Goal: Task Accomplishment & Management: Use online tool/utility

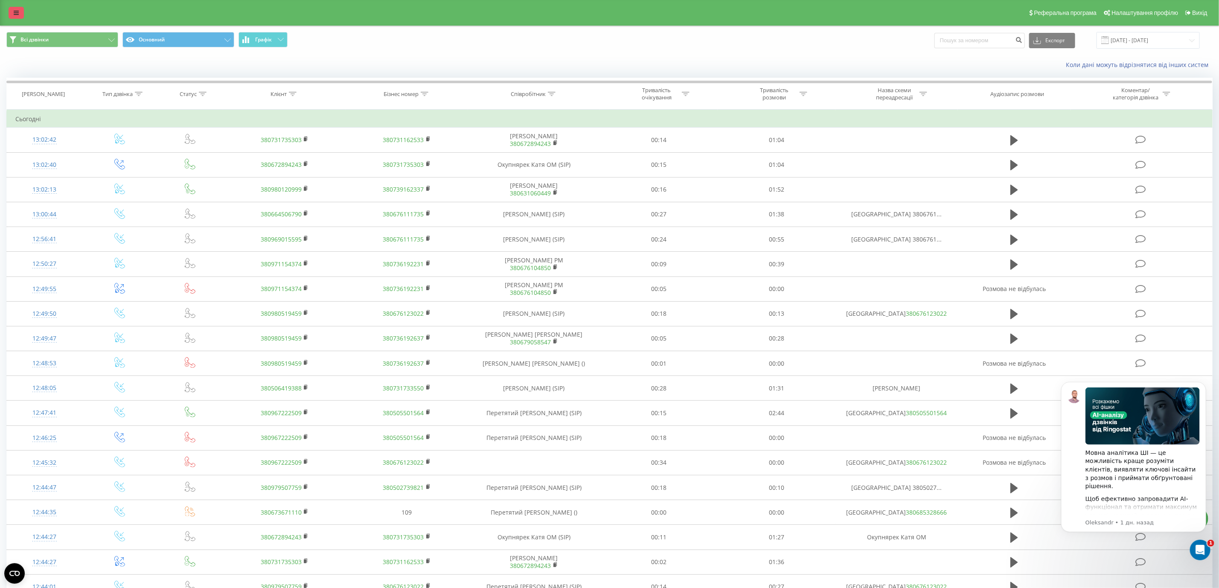
click at [16, 15] on icon at bounding box center [16, 13] width 5 height 6
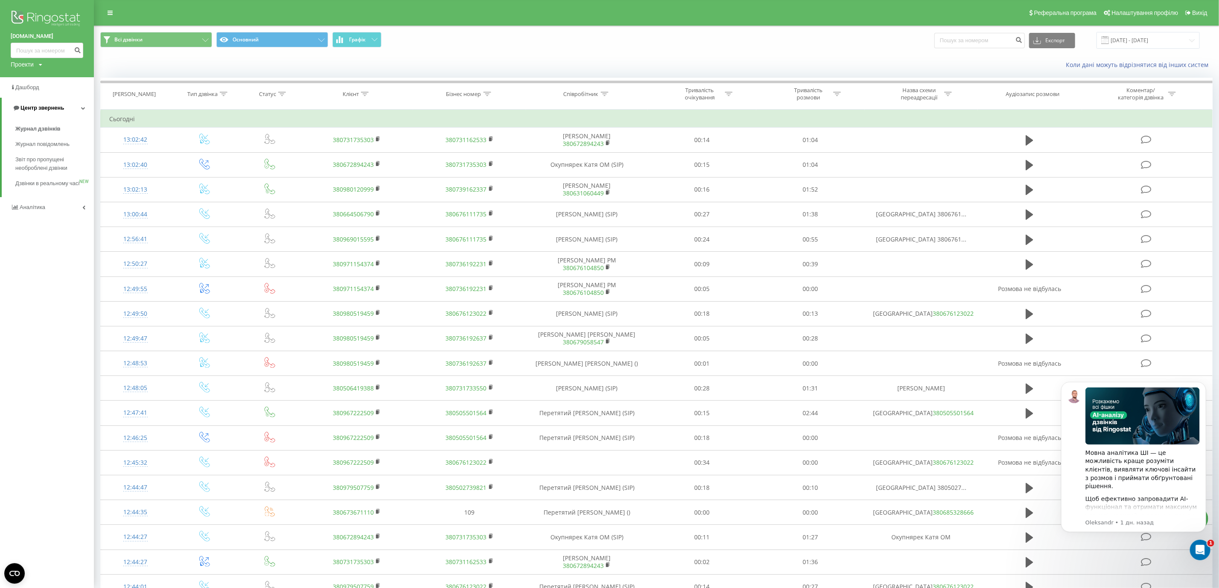
click at [54, 109] on span "Центр звернень" at bounding box center [42, 108] width 44 height 6
click at [54, 109] on span "Центр звернень" at bounding box center [41, 108] width 44 height 6
click at [56, 118] on div "Журнал дзвінків Журнал повідомлень Звіт про пропущені необроблені дзвінки Дзвін…" at bounding box center [47, 157] width 94 height 79
click at [57, 122] on link "Журнал дзвінків" at bounding box center [54, 128] width 79 height 15
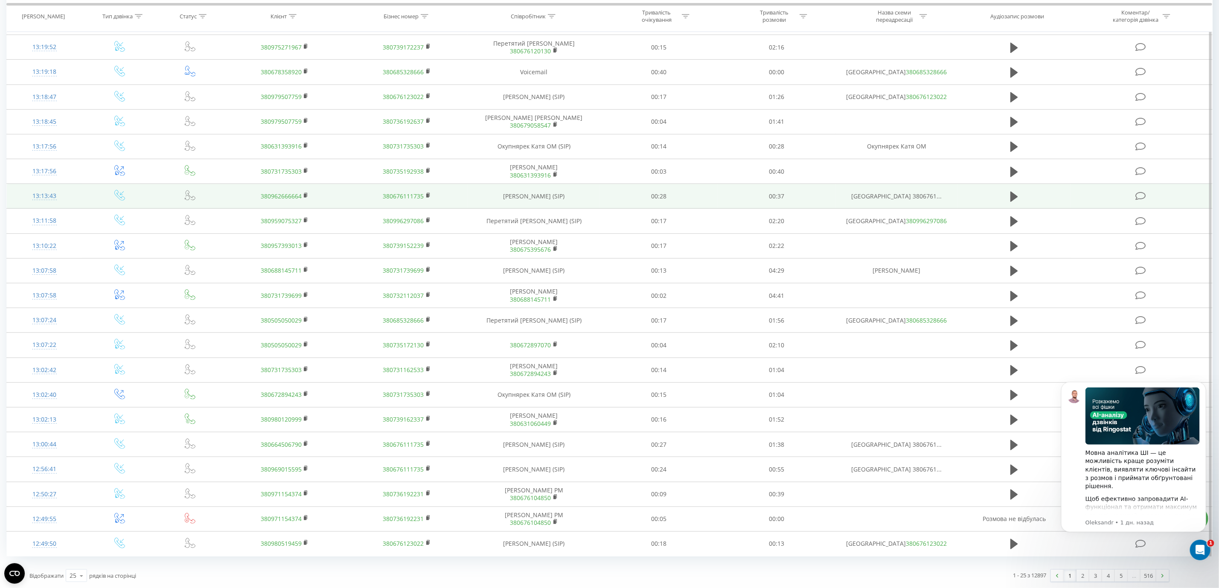
scroll to position [198, 0]
